Goal: Task Accomplishment & Management: Manage account settings

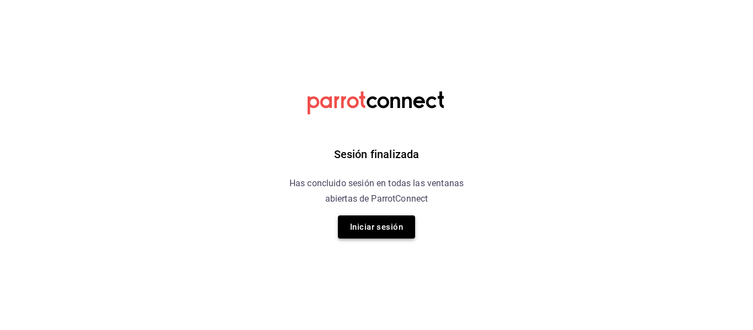
click at [384, 235] on button "Iniciar sesión" at bounding box center [376, 227] width 77 height 23
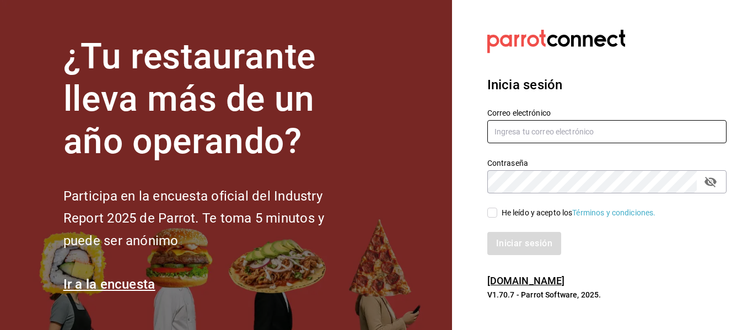
click at [566, 139] on input "text" at bounding box center [607, 131] width 239 height 23
type input "[EMAIL_ADDRESS][DOMAIN_NAME]"
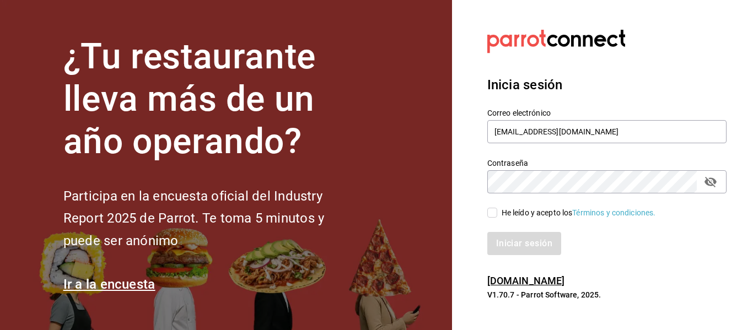
click at [500, 216] on span "He leído y acepto los Términos y condiciones." at bounding box center [577, 213] width 159 height 12
click at [498, 216] on input "He leído y acepto los Términos y condiciones." at bounding box center [493, 213] width 10 height 10
checkbox input "true"
click at [502, 242] on button "Iniciar sesión" at bounding box center [525, 243] width 75 height 23
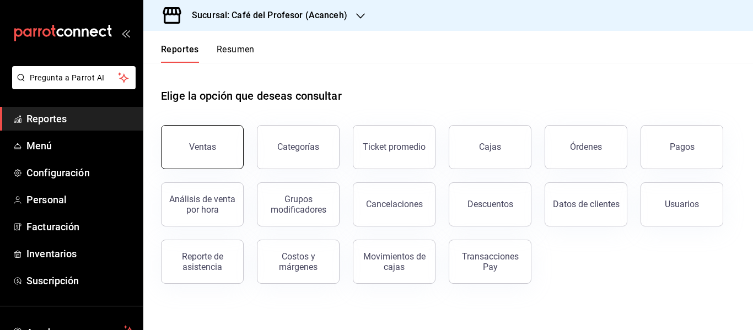
click at [196, 146] on div "Ventas" at bounding box center [202, 147] width 27 height 10
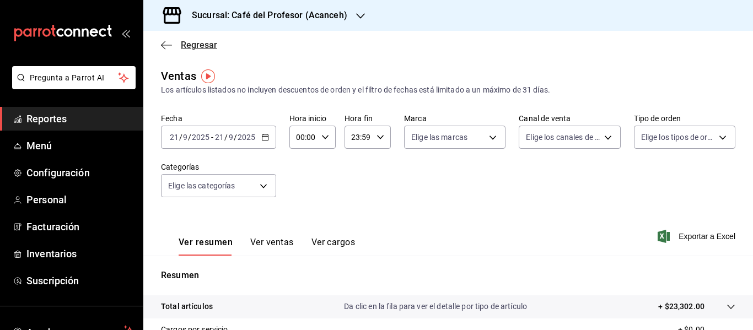
click at [182, 47] on span "Regresar" at bounding box center [199, 45] width 36 height 10
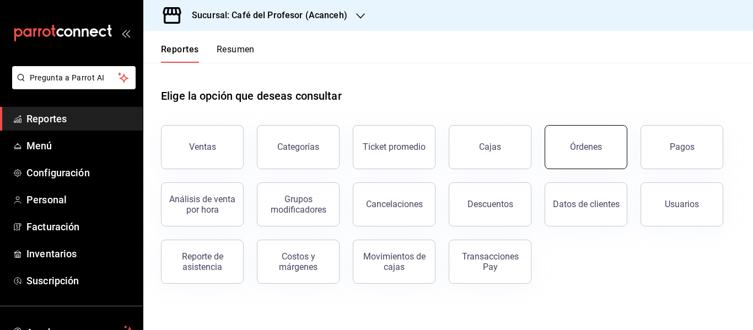
click at [579, 151] on div "Órdenes" at bounding box center [586, 147] width 32 height 10
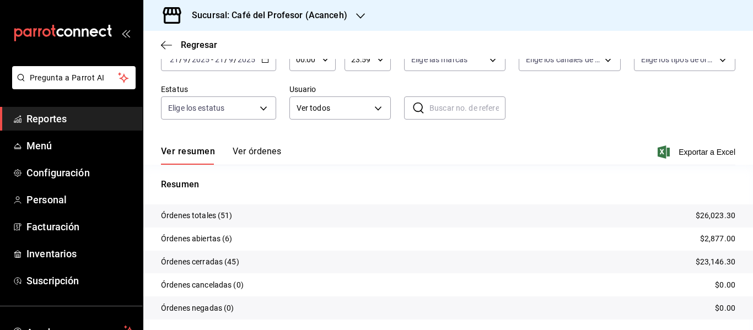
scroll to position [103, 0]
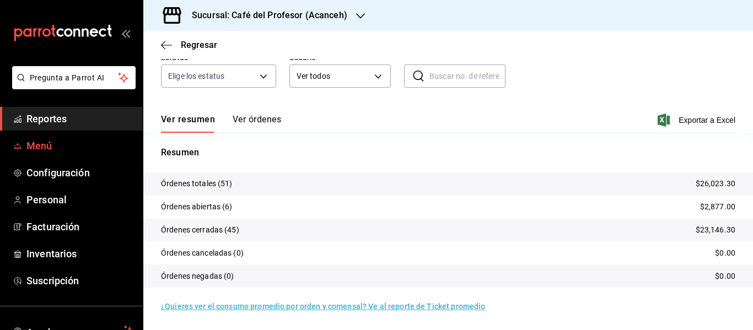
click at [54, 140] on span "Menú" at bounding box center [80, 145] width 108 height 15
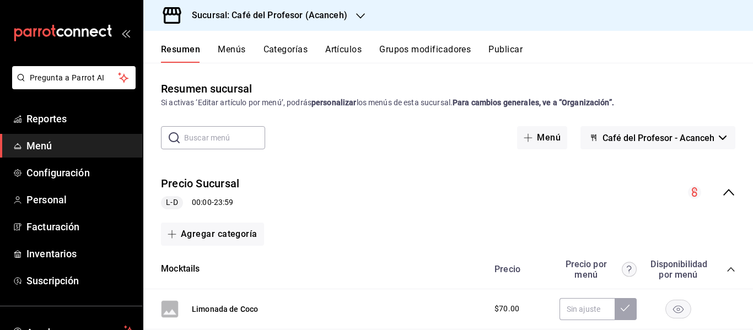
click at [303, 47] on button "Categorías" at bounding box center [286, 53] width 45 height 19
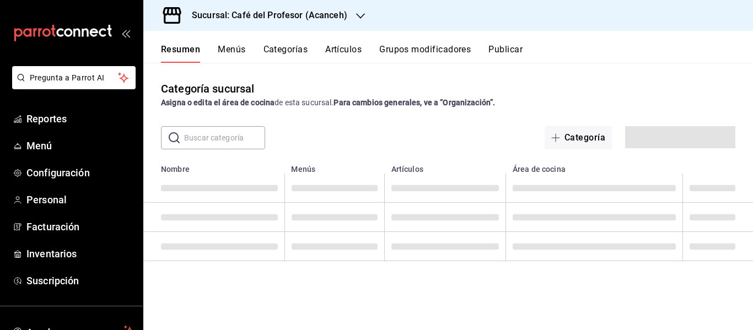
click at [361, 46] on button "Artículos" at bounding box center [343, 53] width 36 height 19
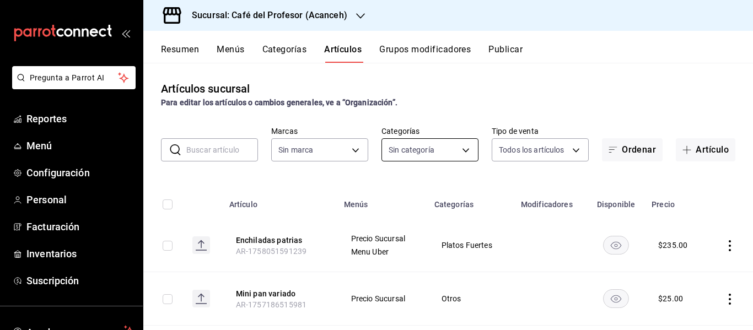
type input "c1a8b8e6-187f-497f-b24d-8667d510d931"
type input "287941b6-0598-490c-9fb6-63fb84a2c712,be1aaab9-5d27-4a8f-bb00-7802963417c0,4d75f…"
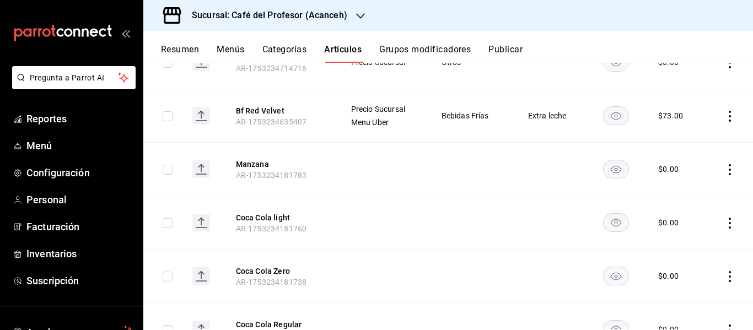
scroll to position [985, 0]
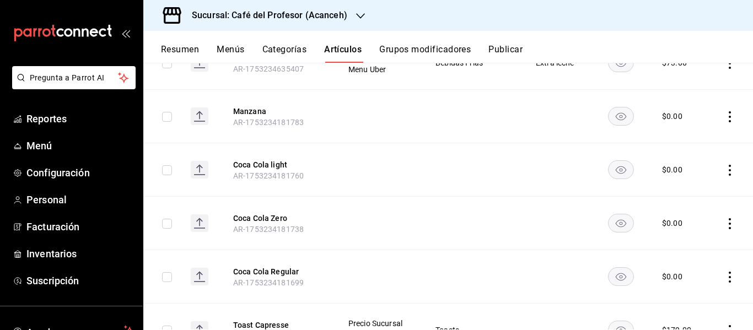
drag, startPoint x: 147, startPoint y: 253, endPoint x: 153, endPoint y: 284, distance: 32.1
click at [153, 284] on td at bounding box center [162, 277] width 39 height 54
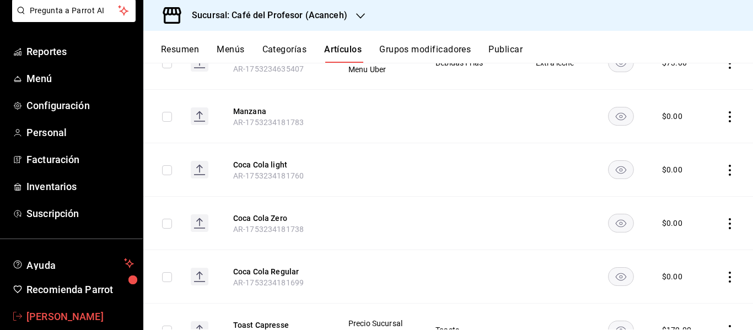
scroll to position [77, 0]
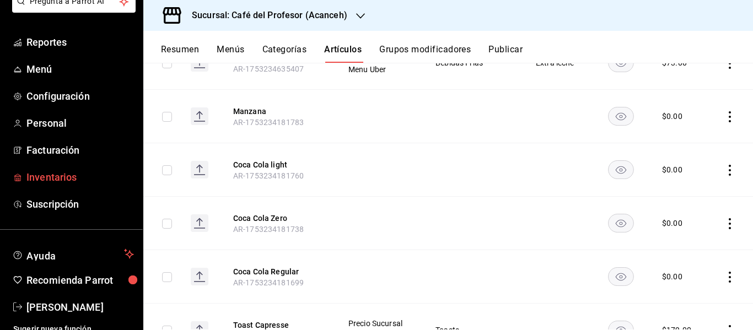
click at [40, 168] on link "Inventarios" at bounding box center [71, 177] width 143 height 24
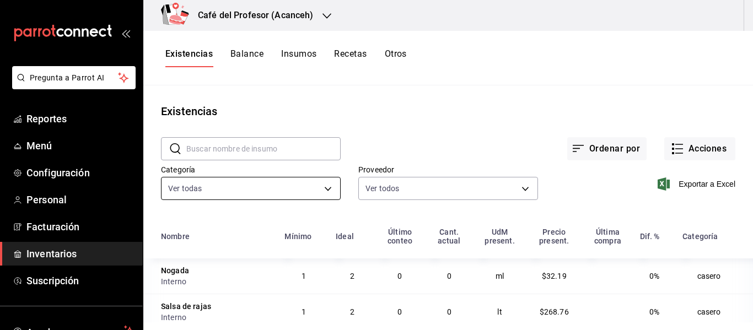
click at [248, 192] on body "Pregunta a Parrot AI Reportes Menú Configuración Personal Facturación Inventari…" at bounding box center [376, 161] width 753 height 323
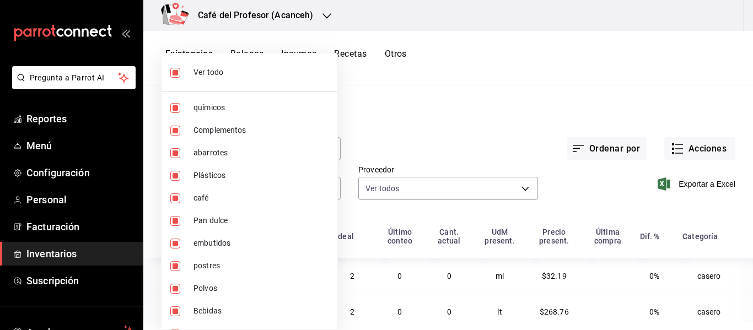
click at [430, 119] on div at bounding box center [376, 165] width 753 height 330
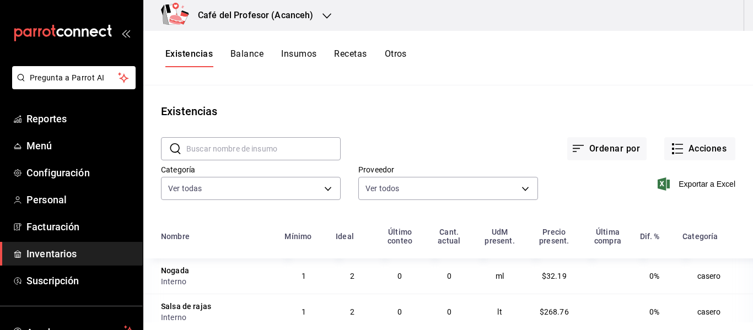
drag, startPoint x: 421, startPoint y: 207, endPoint x: 422, endPoint y: 196, distance: 11.6
click at [421, 205] on div "Ver todo químicos Complementos abarrotes Plásticos café Pan dulce embutidos pos…" at bounding box center [376, 165] width 753 height 330
click at [423, 194] on body "Pregunta a Parrot AI Reportes Menú Configuración Personal Facturación Inventari…" at bounding box center [376, 161] width 753 height 323
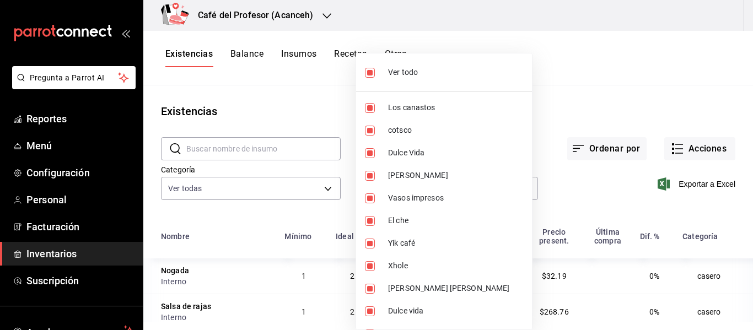
click at [310, 96] on div at bounding box center [376, 165] width 753 height 330
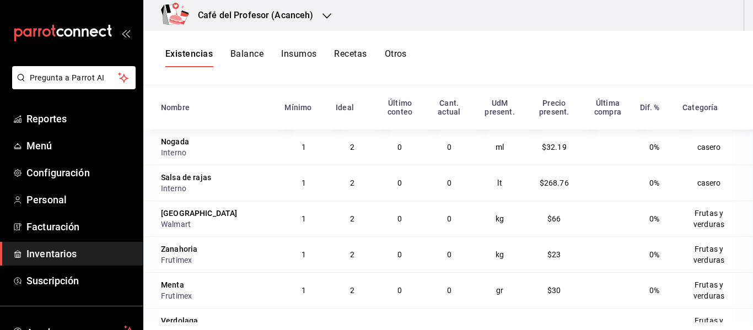
scroll to position [135, 0]
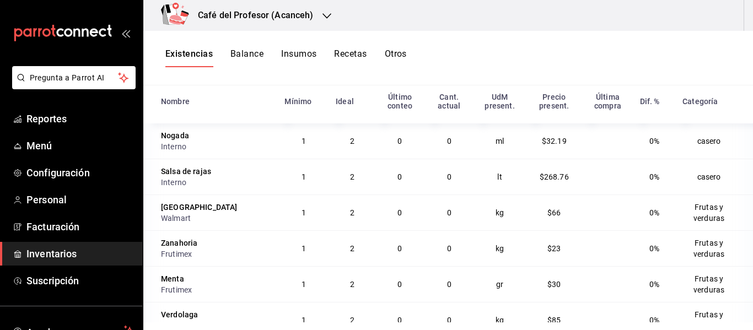
click at [307, 58] on button "Insumos" at bounding box center [298, 58] width 35 height 19
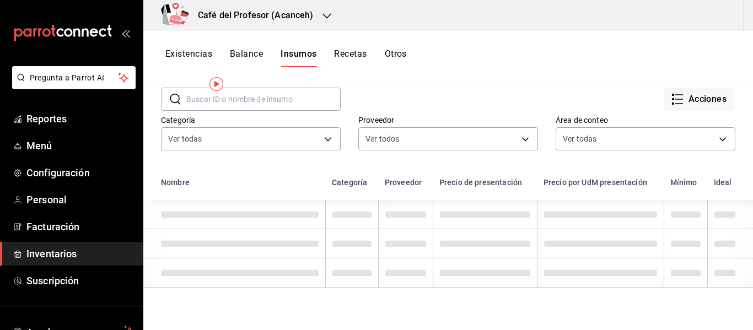
scroll to position [7, 0]
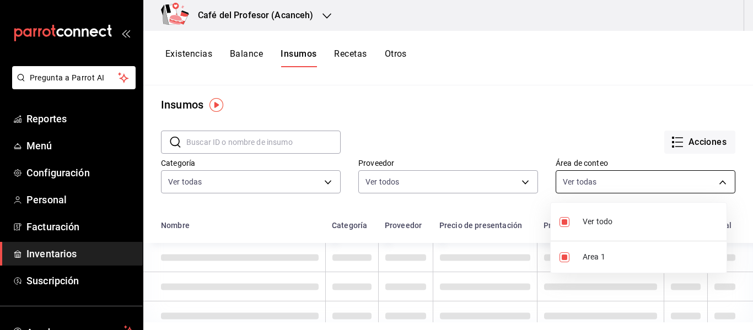
click at [638, 179] on body "Pregunta a Parrot AI Reportes Menú Configuración Personal Facturación Inventari…" at bounding box center [376, 161] width 753 height 323
click at [638, 179] on div at bounding box center [376, 165] width 753 height 330
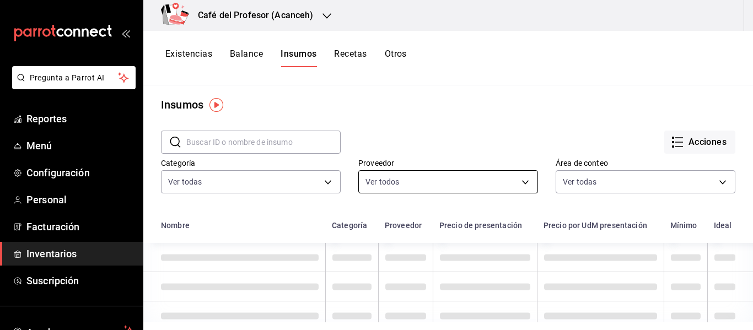
click at [447, 185] on body "Pregunta a Parrot AI Reportes Menú Configuración Personal Facturación Inventari…" at bounding box center [376, 161] width 753 height 323
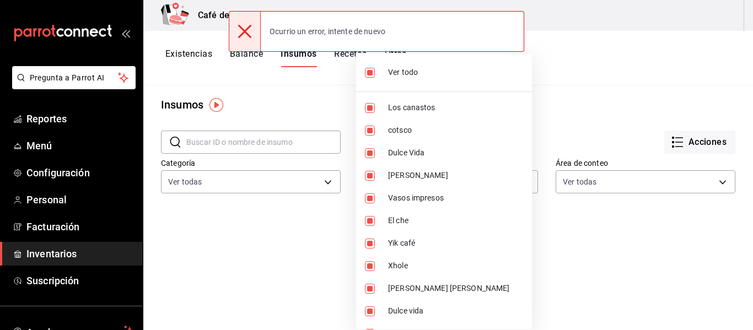
click at [302, 186] on div at bounding box center [376, 165] width 753 height 330
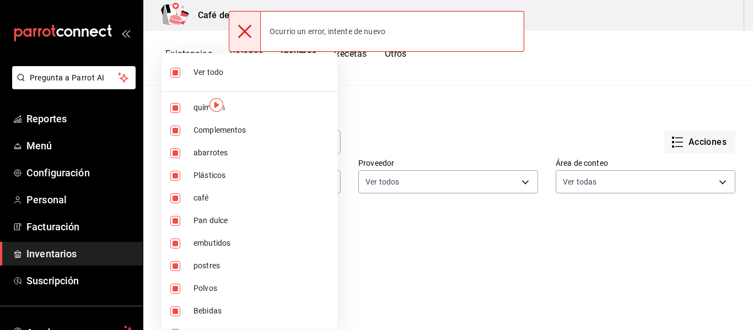
click at [302, 186] on body "Pregunta a Parrot AI Reportes Menú Configuración Personal Facturación Inventari…" at bounding box center [376, 161] width 753 height 323
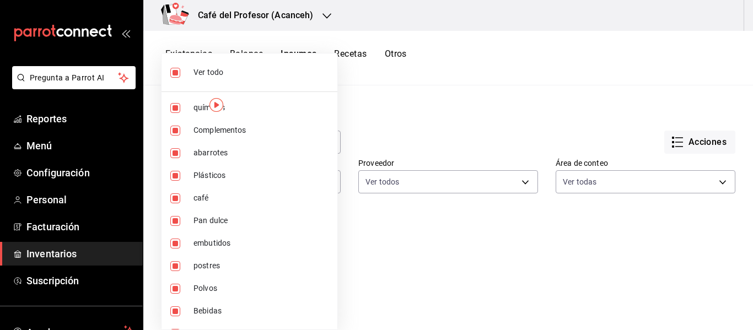
click at [453, 132] on div at bounding box center [376, 165] width 753 height 330
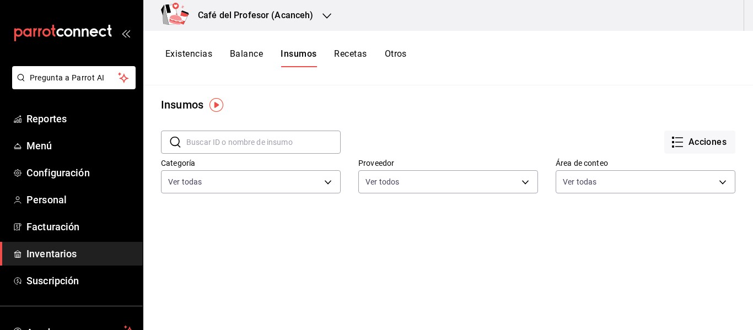
click at [358, 55] on button "Recetas" at bounding box center [350, 58] width 33 height 19
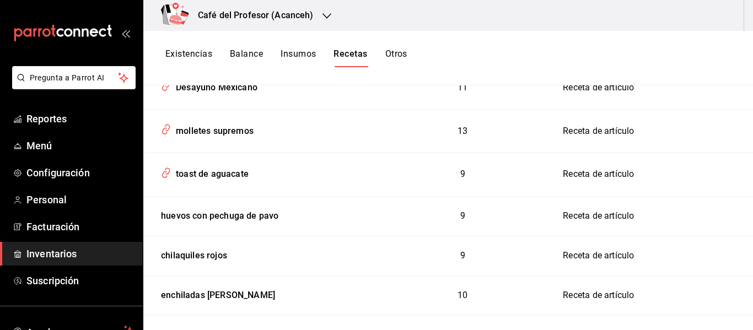
scroll to position [3652, 0]
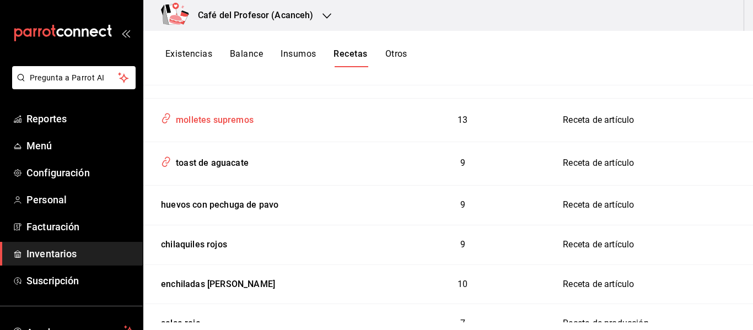
click at [213, 124] on div "molletes supremos" at bounding box center [213, 118] width 82 height 17
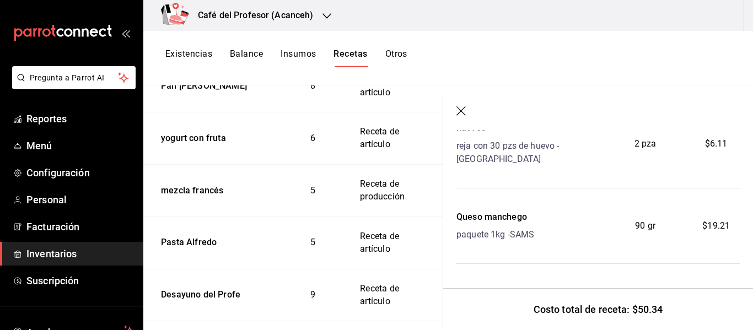
scroll to position [3975, 0]
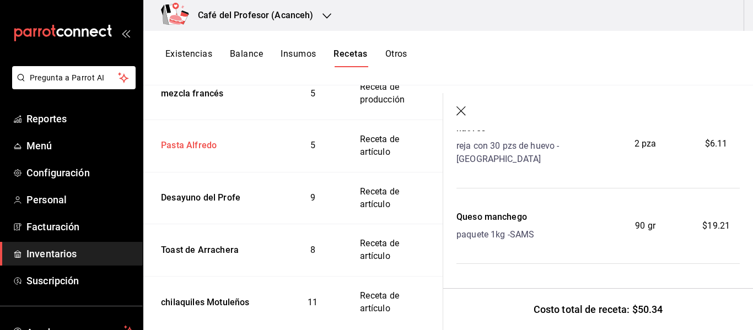
click at [204, 152] on div "Pasta Alfredo" at bounding box center [187, 143] width 60 height 17
click at [195, 152] on div "Pasta Alfredo" at bounding box center [187, 143] width 60 height 17
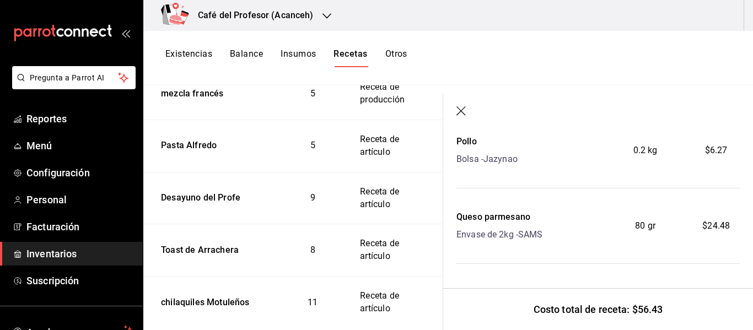
scroll to position [353, 0]
click at [231, 205] on div "Desayuno del Profe" at bounding box center [199, 196] width 84 height 17
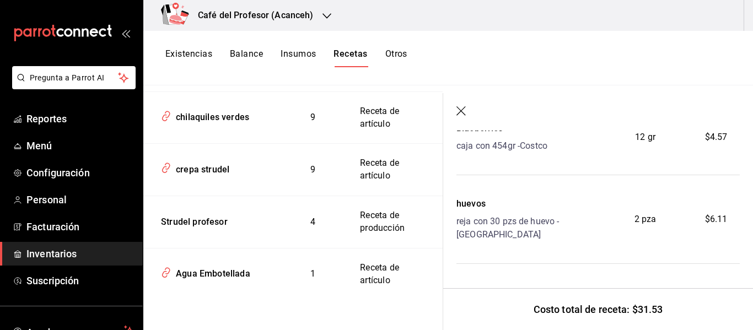
scroll to position [5221, 0]
click at [189, 220] on div "Strudel profesor" at bounding box center [192, 220] width 71 height 17
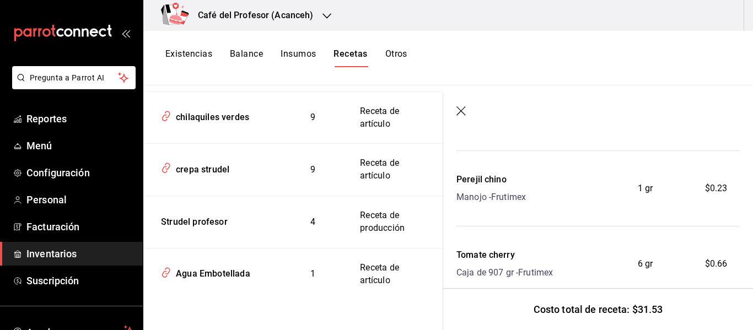
scroll to position [108, 0]
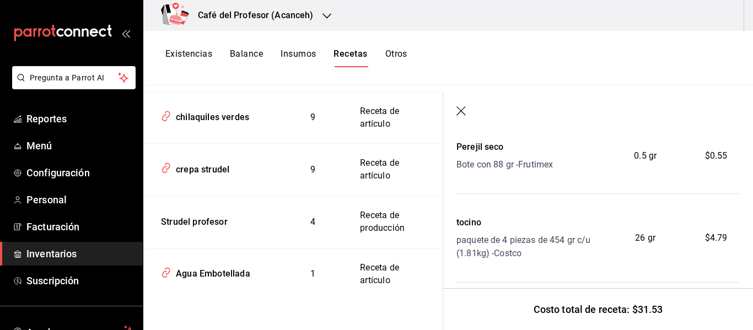
click at [398, 55] on button "Otros" at bounding box center [397, 58] width 22 height 19
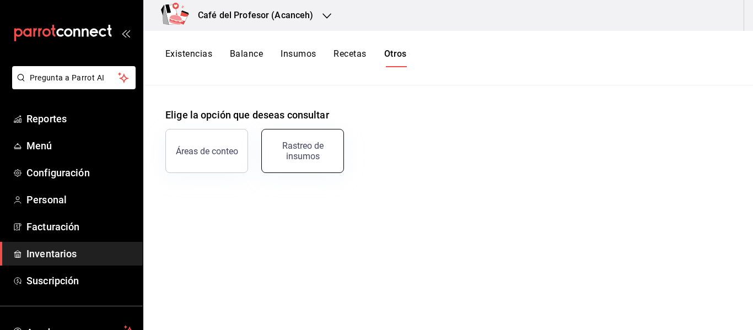
click at [295, 149] on div "Rastreo de insumos" at bounding box center [303, 151] width 68 height 21
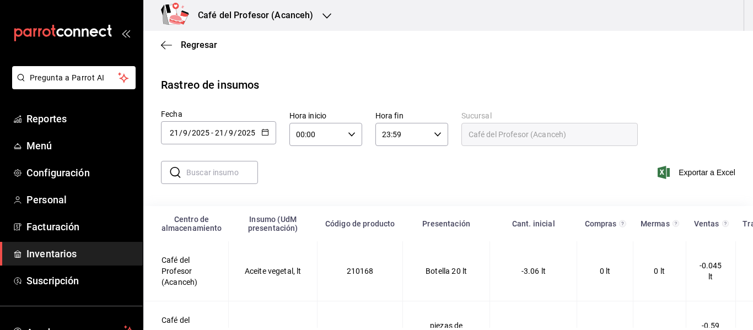
click at [415, 186] on div "​ ​ Exportar a Excel" at bounding box center [444, 179] width 619 height 45
click at [56, 258] on span "Inventarios" at bounding box center [80, 254] width 108 height 15
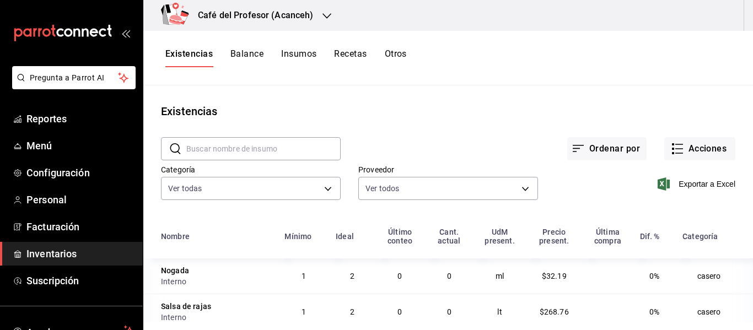
click at [245, 48] on div "Existencias Balance Insumos Recetas Otros" at bounding box center [448, 58] width 610 height 55
click at [246, 57] on button "Balance" at bounding box center [247, 58] width 33 height 19
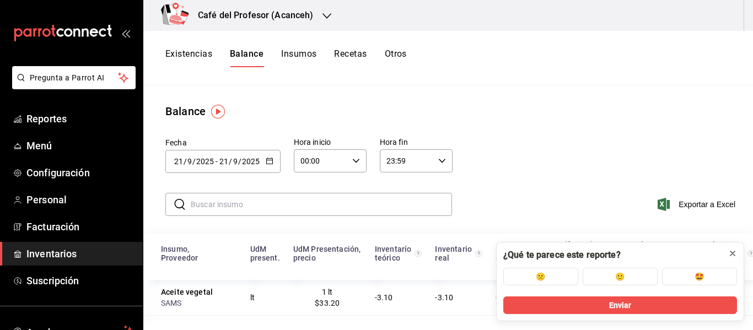
click at [734, 255] on icon at bounding box center [733, 254] width 4 height 4
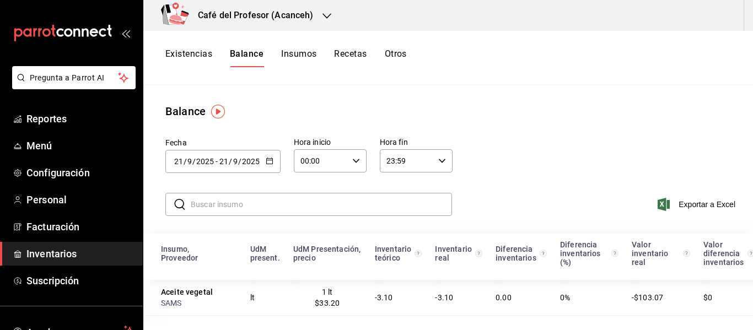
click at [522, 137] on div "Fecha 2025-09-21 21 / 9 / 2025 - 2025-09-21 21 / 9 / 2025 Hora inicio 00:00 Hor…" at bounding box center [448, 154] width 610 height 69
click at [63, 233] on span "Facturación" at bounding box center [80, 227] width 108 height 15
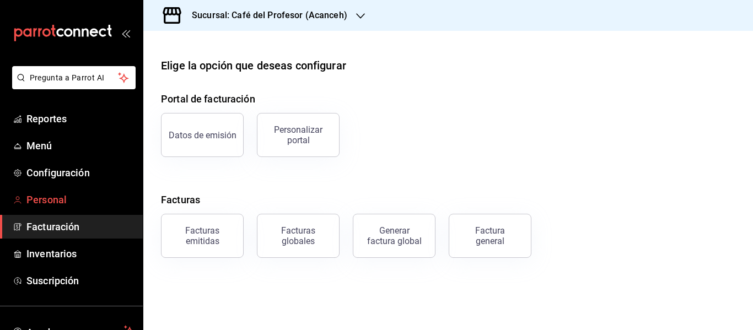
click at [43, 198] on span "Personal" at bounding box center [80, 200] width 108 height 15
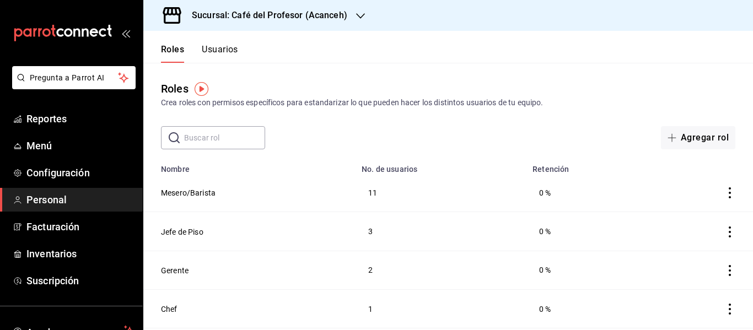
click at [50, 200] on span "Personal" at bounding box center [80, 200] width 108 height 15
click at [397, 121] on div "Roles Crea roles con permisos específicos para estandarizar lo que pueden hacer…" at bounding box center [448, 106] width 610 height 87
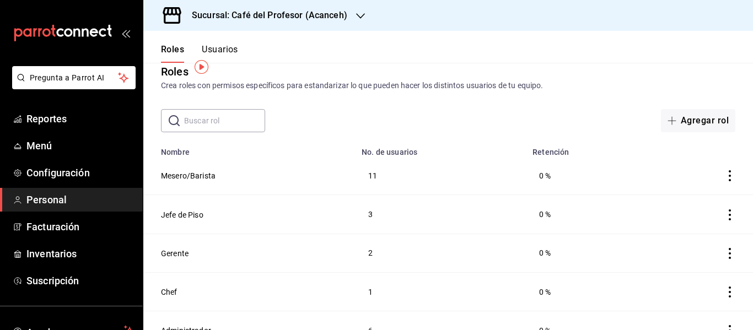
scroll to position [22, 0]
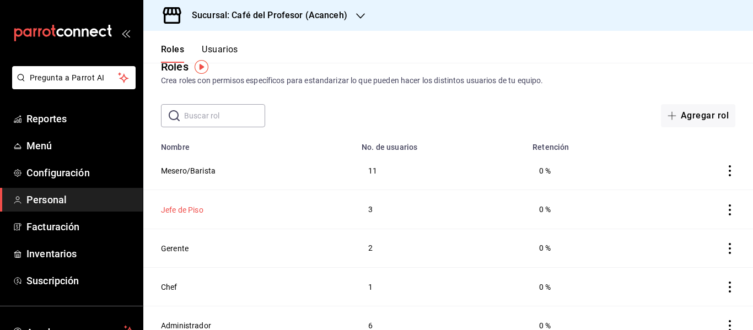
click at [179, 210] on button "Jefe de Piso" at bounding box center [182, 210] width 42 height 11
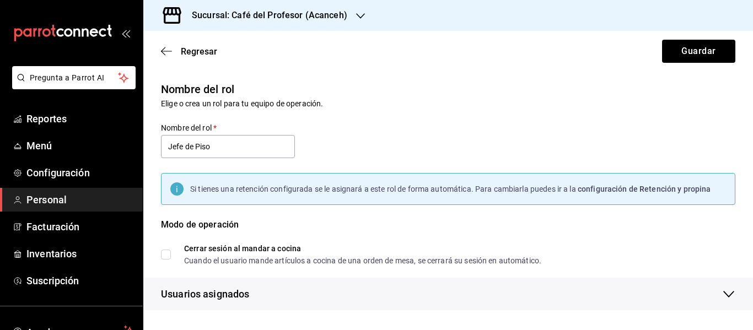
click at [418, 112] on div "Nombre del rol Elige o crea un rol para tu equipo de operación. Nombre del rol …" at bounding box center [442, 188] width 588 height 243
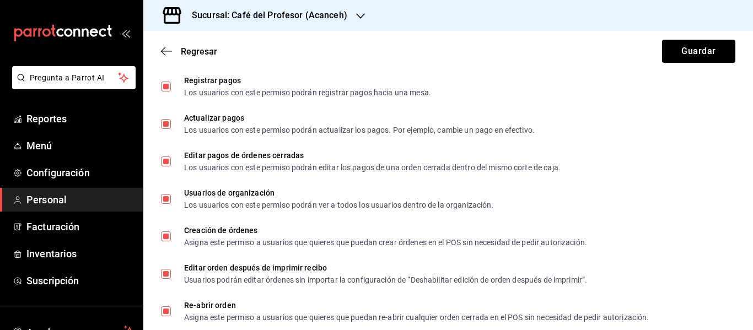
scroll to position [728, 0]
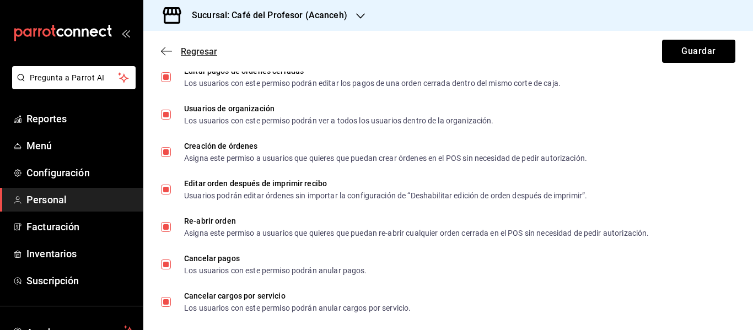
click at [194, 54] on span "Regresar" at bounding box center [199, 51] width 36 height 10
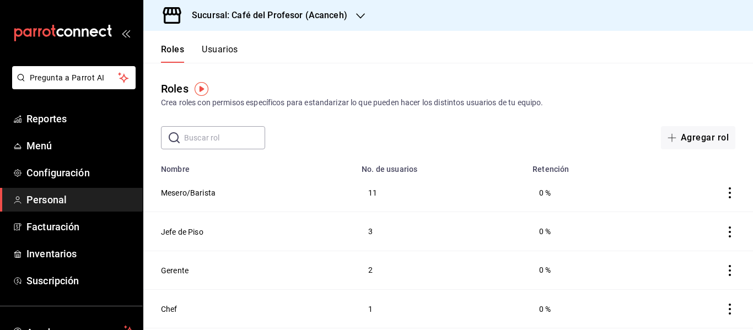
click at [231, 55] on button "Usuarios" at bounding box center [220, 53] width 36 height 19
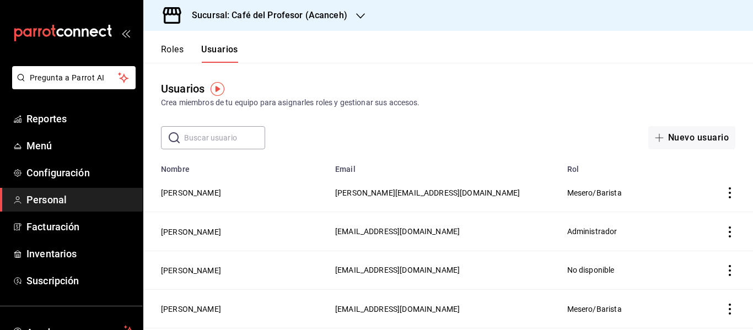
click at [505, 147] on div "​ ​ Nuevo usuario" at bounding box center [448, 137] width 610 height 23
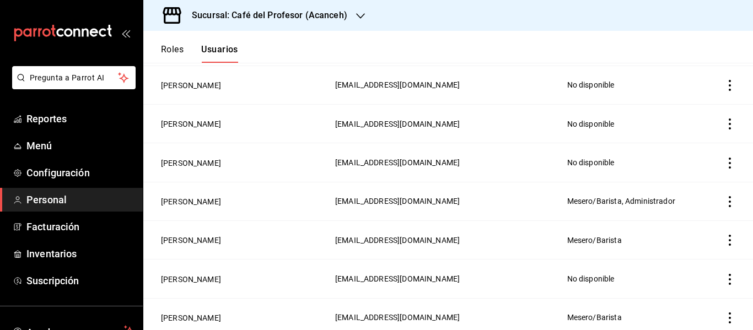
scroll to position [1390, 0]
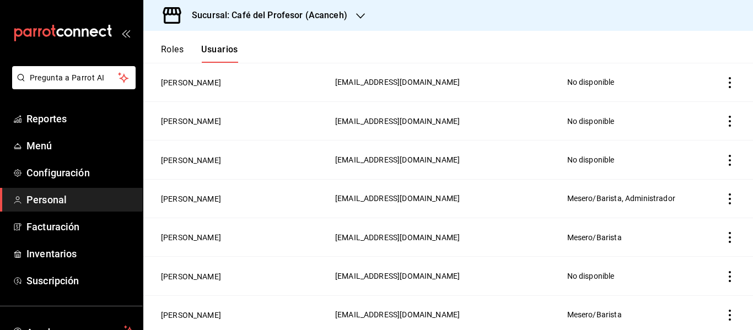
click at [726, 194] on icon "actions" at bounding box center [730, 199] width 11 height 11
click at [571, 227] on div at bounding box center [376, 165] width 753 height 330
click at [220, 194] on button "Montserrat Aguilar" at bounding box center [191, 199] width 60 height 11
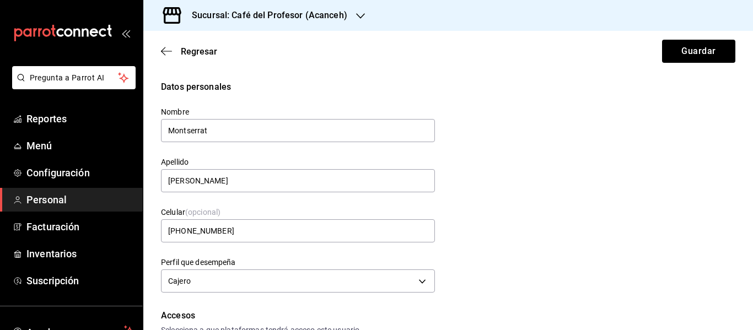
click at [418, 86] on div "Datos personales" at bounding box center [448, 87] width 575 height 13
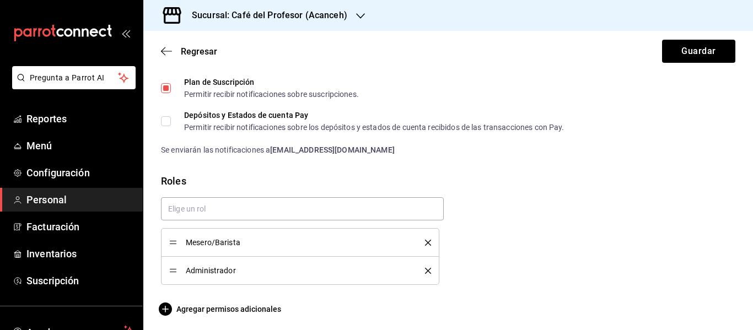
scroll to position [640, 0]
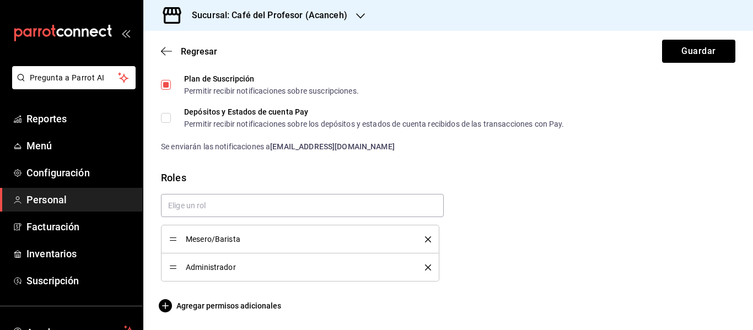
click at [425, 269] on icon "delete" at bounding box center [428, 268] width 6 height 6
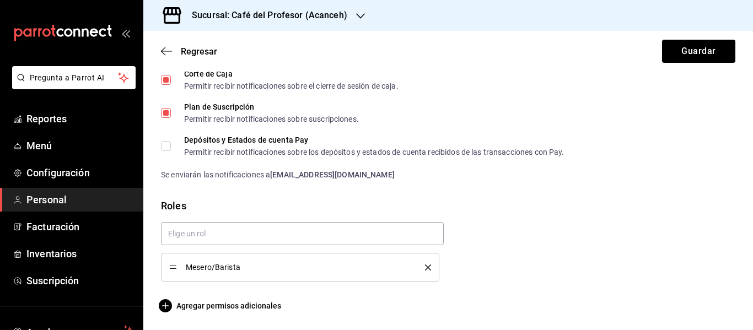
scroll to position [612, 0]
click at [670, 44] on button "Guardar" at bounding box center [698, 51] width 73 height 23
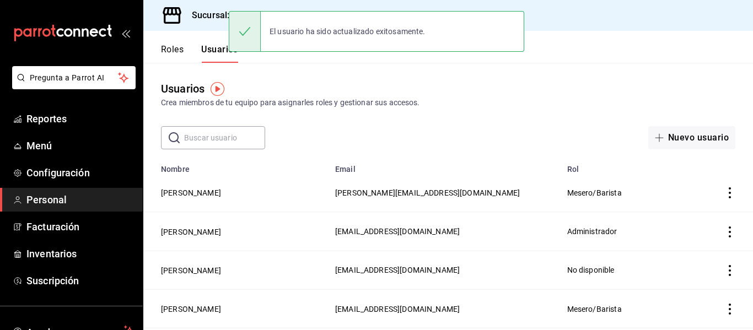
click at [633, 142] on div "Nuevo usuario" at bounding box center [625, 137] width 222 height 23
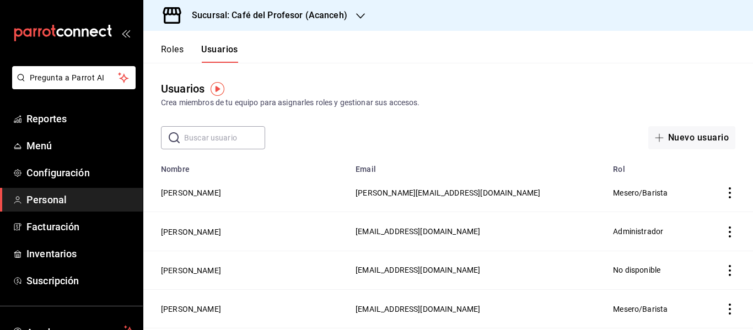
click at [185, 54] on div "Roles Usuarios" at bounding box center [199, 53] width 77 height 19
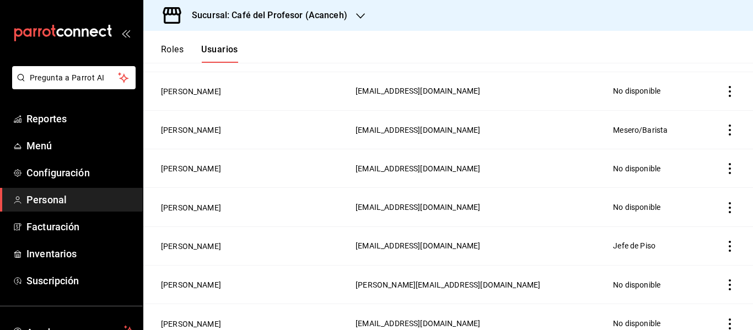
scroll to position [188, 0]
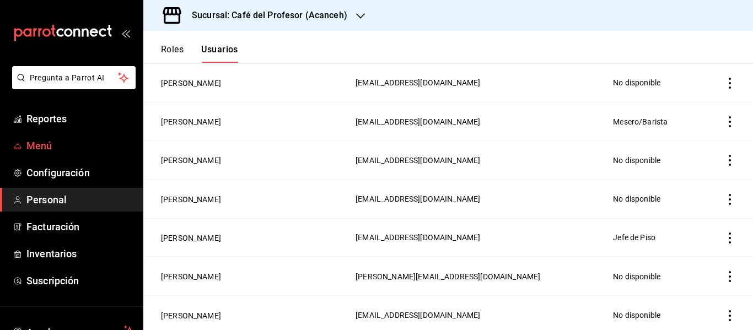
click at [52, 152] on span "Menú" at bounding box center [80, 145] width 108 height 15
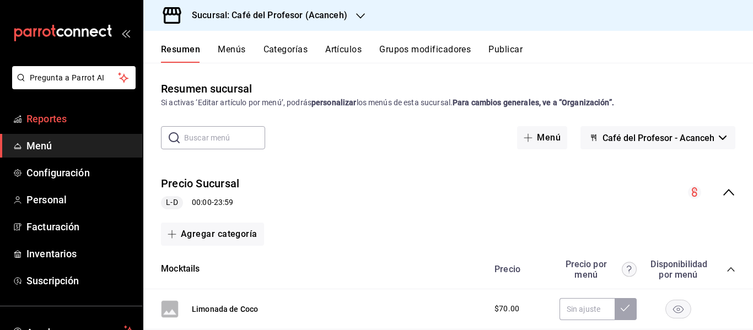
click at [62, 114] on span "Reportes" at bounding box center [80, 118] width 108 height 15
